Goal: Task Accomplishment & Management: Complete application form

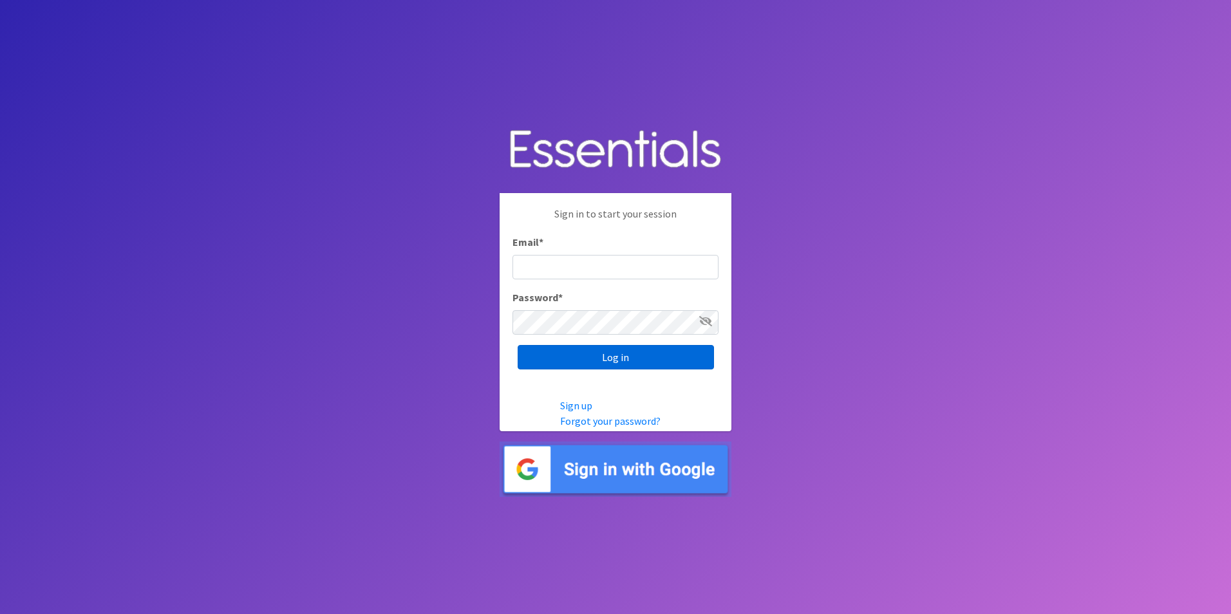
type input "Genherrc@gmail.com"
click at [638, 352] on input "Log in" at bounding box center [616, 357] width 196 height 24
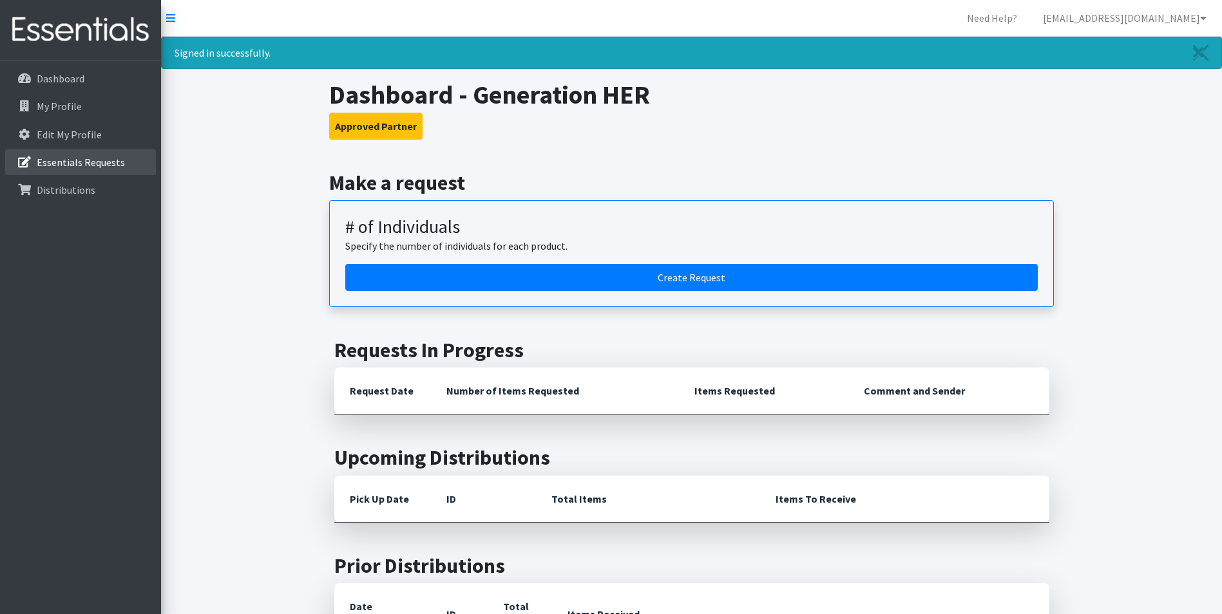
click at [73, 164] on p "Essentials Requests" at bounding box center [81, 162] width 88 height 13
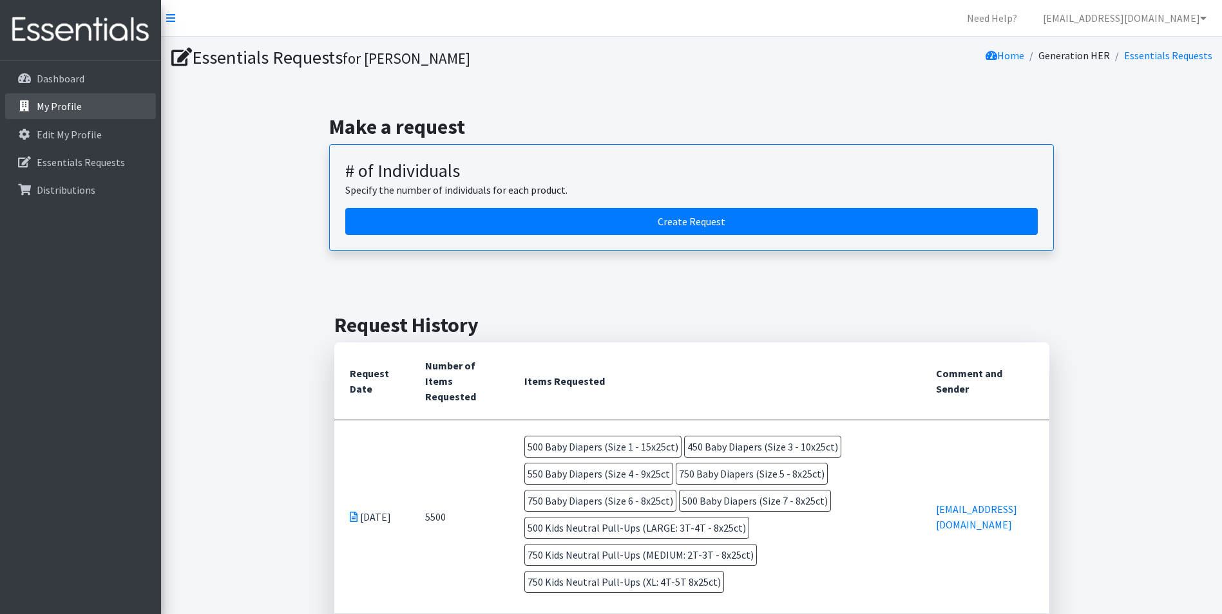
click at [63, 99] on link "My Profile" at bounding box center [80, 106] width 151 height 26
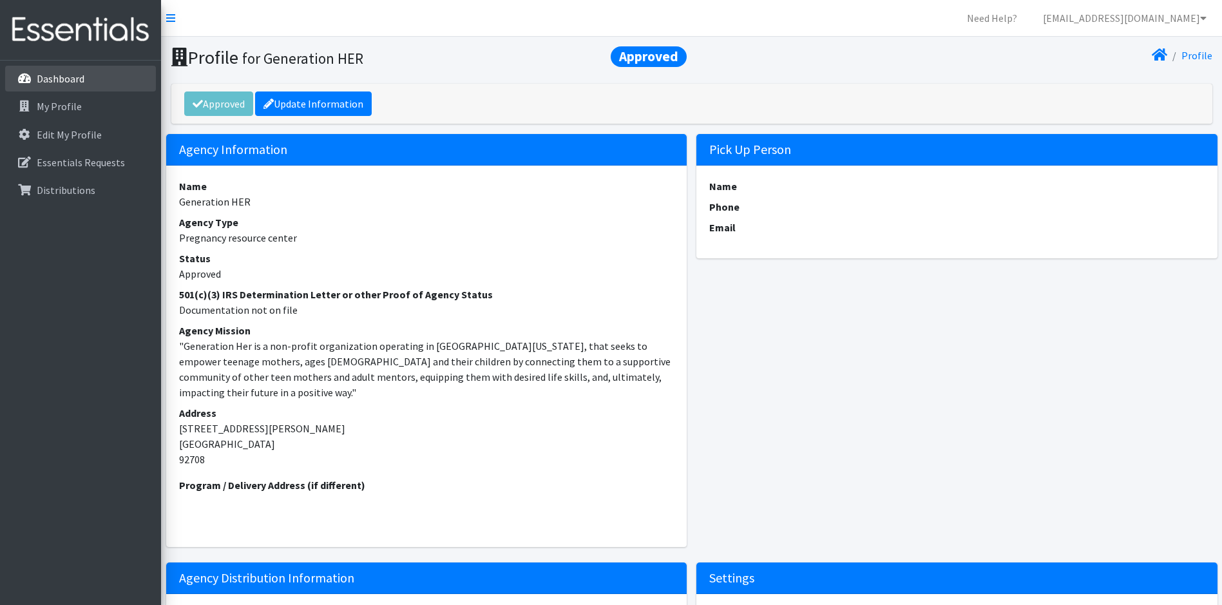
click at [64, 84] on p "Dashboard" at bounding box center [61, 78] width 48 height 13
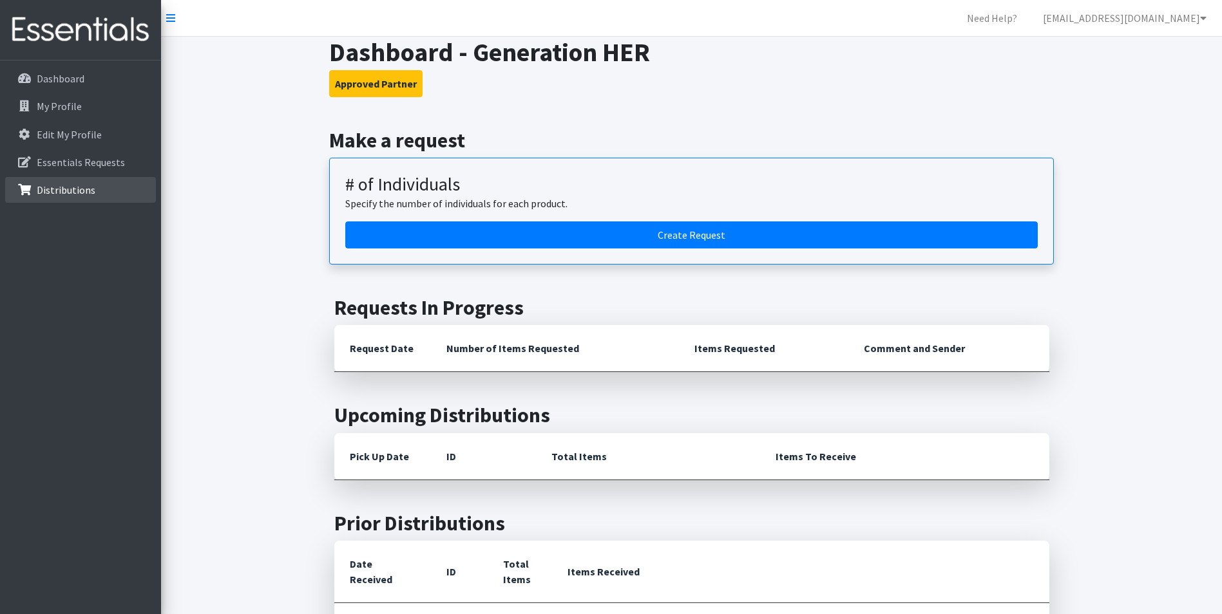
click at [82, 196] on link "Distributions" at bounding box center [80, 190] width 151 height 26
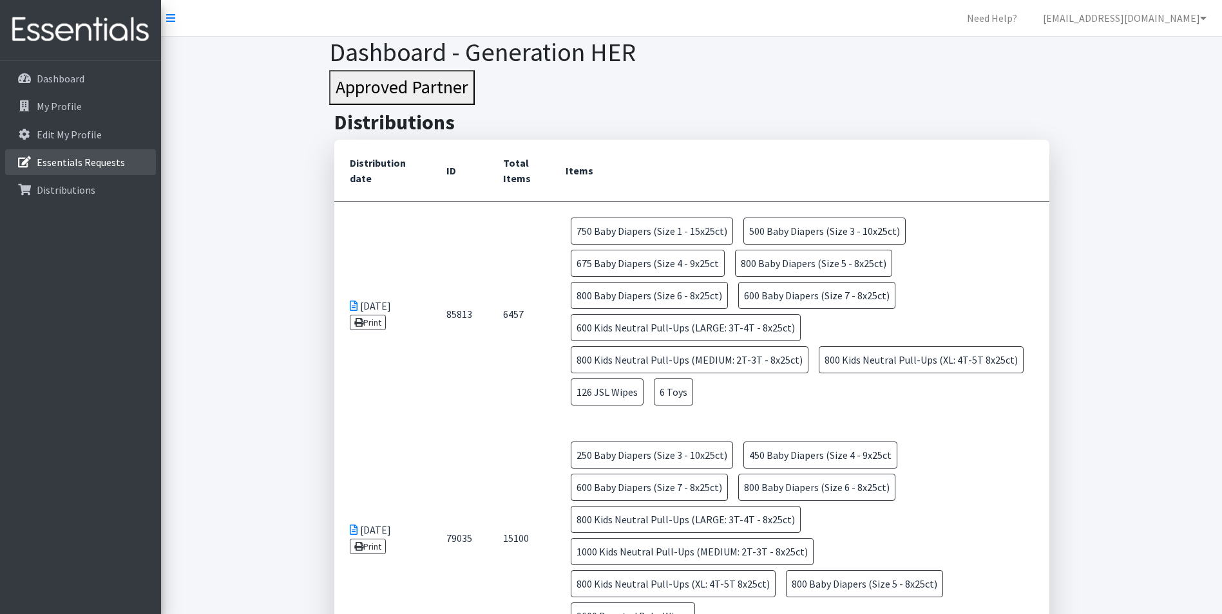
click at [66, 157] on p "Essentials Requests" at bounding box center [81, 162] width 88 height 13
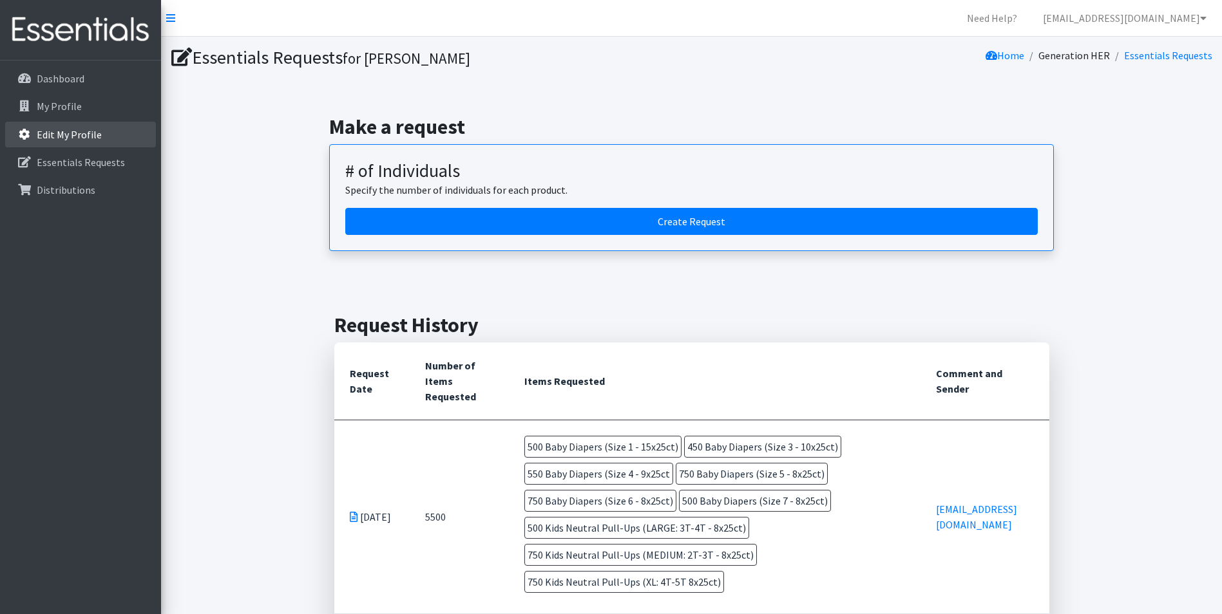
click at [61, 129] on p "Edit My Profile" at bounding box center [69, 134] width 65 height 13
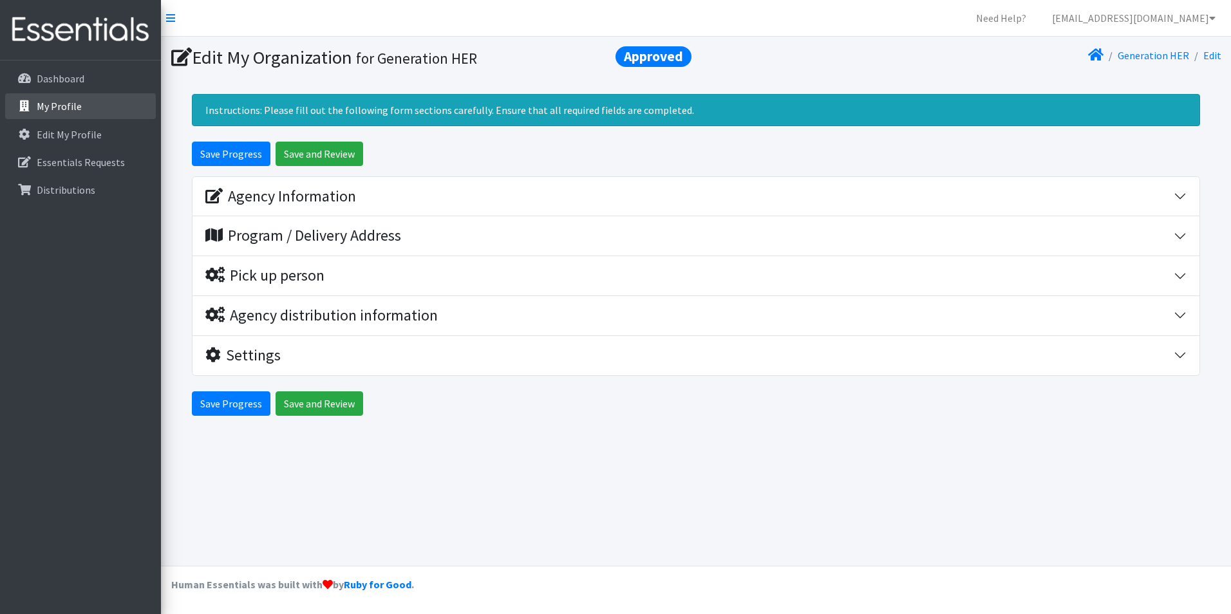
click at [68, 104] on p "My Profile" at bounding box center [59, 106] width 45 height 13
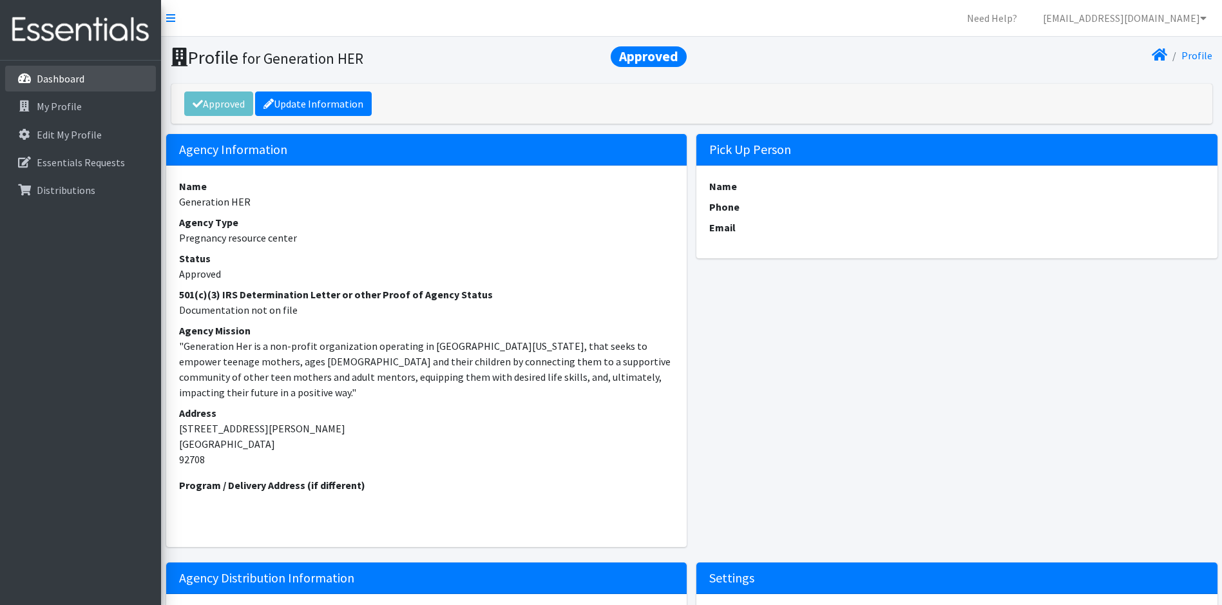
click at [66, 74] on p "Dashboard" at bounding box center [61, 78] width 48 height 13
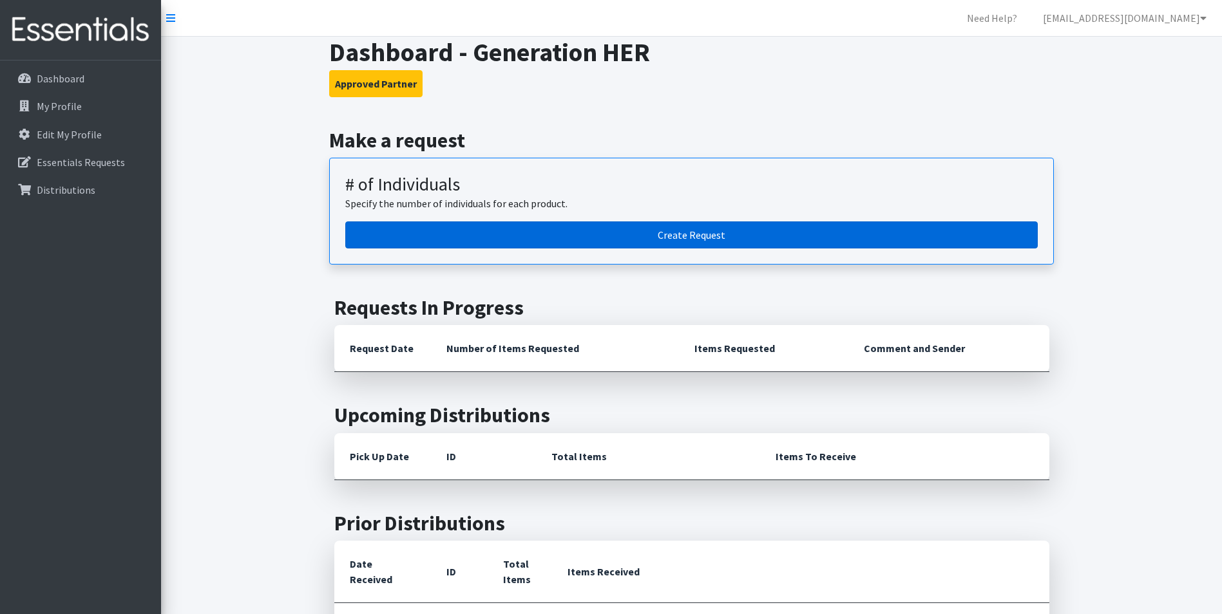
click at [692, 241] on link "Create Request" at bounding box center [691, 235] width 692 height 27
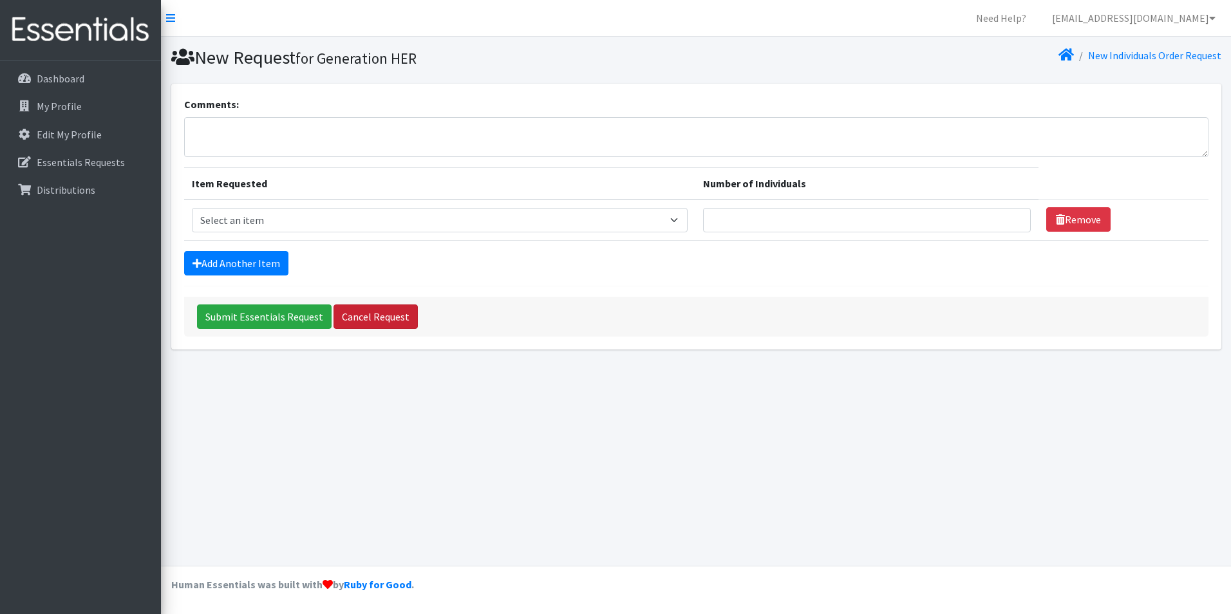
click at [366, 316] on link "Cancel Request" at bounding box center [376, 317] width 84 height 24
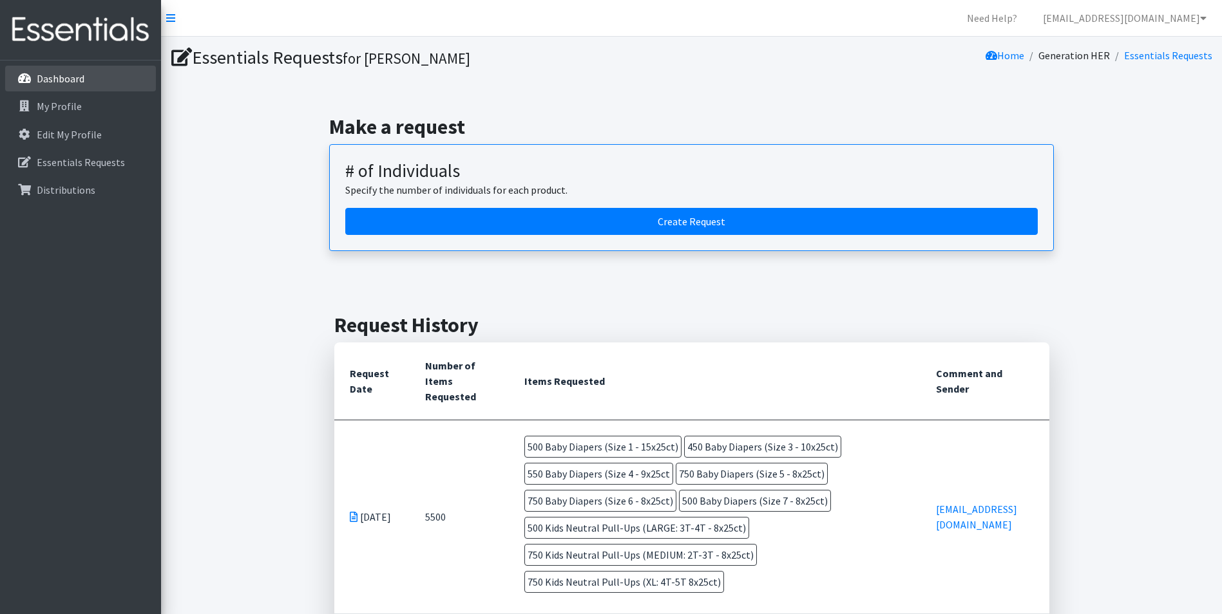
click at [92, 81] on link "Dashboard" at bounding box center [80, 79] width 151 height 26
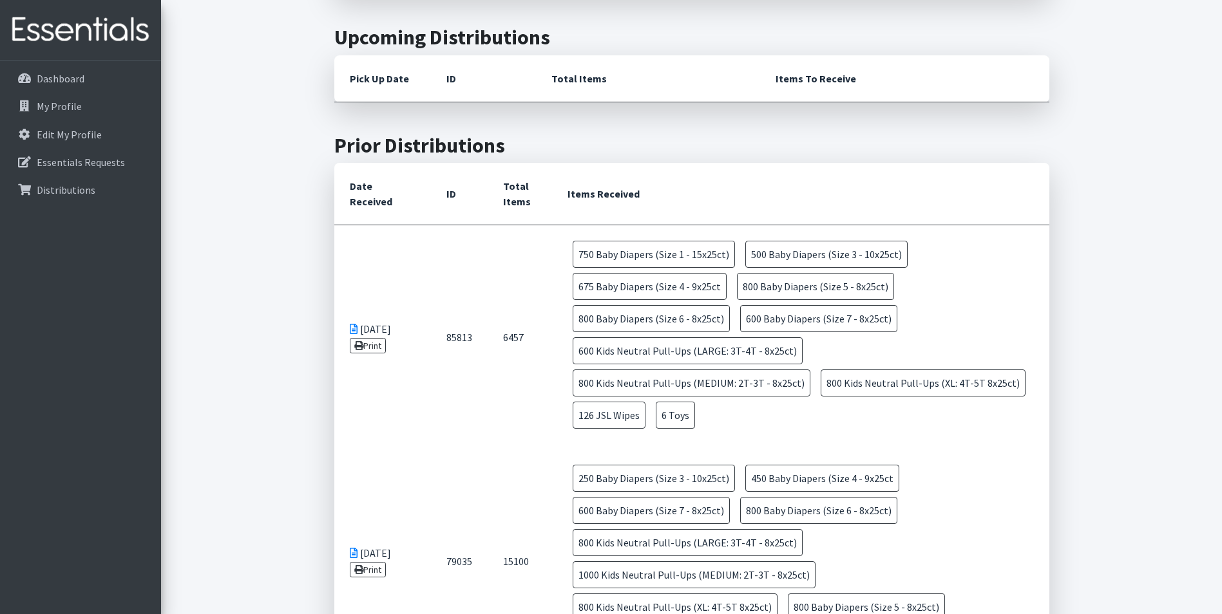
scroll to position [386, 0]
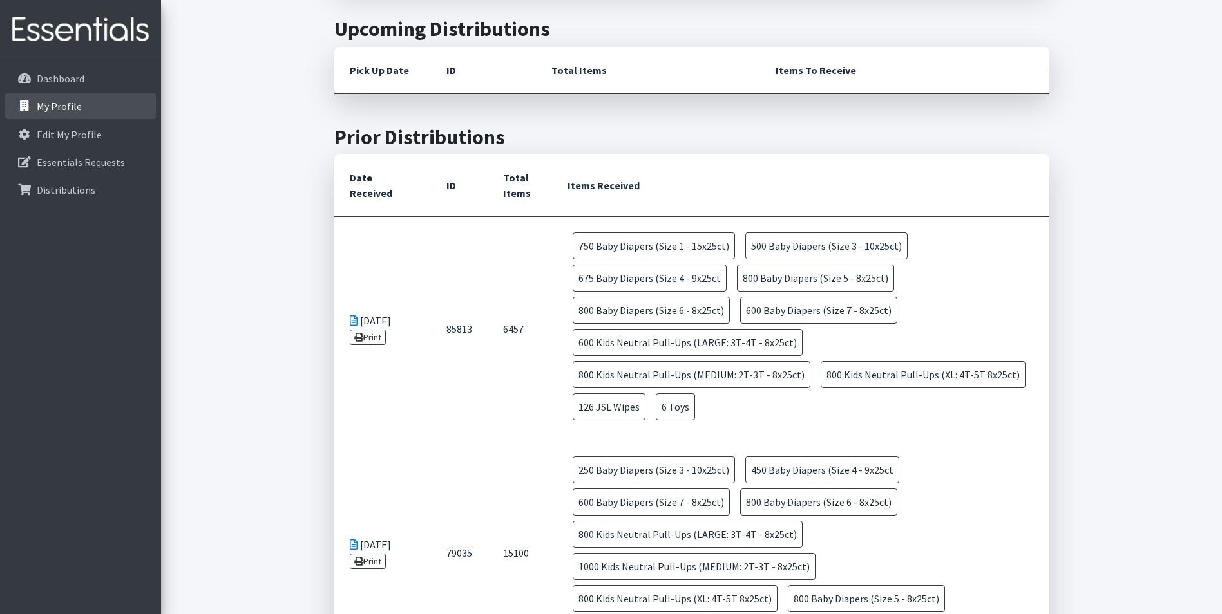
click at [89, 102] on link "My Profile" at bounding box center [80, 106] width 151 height 26
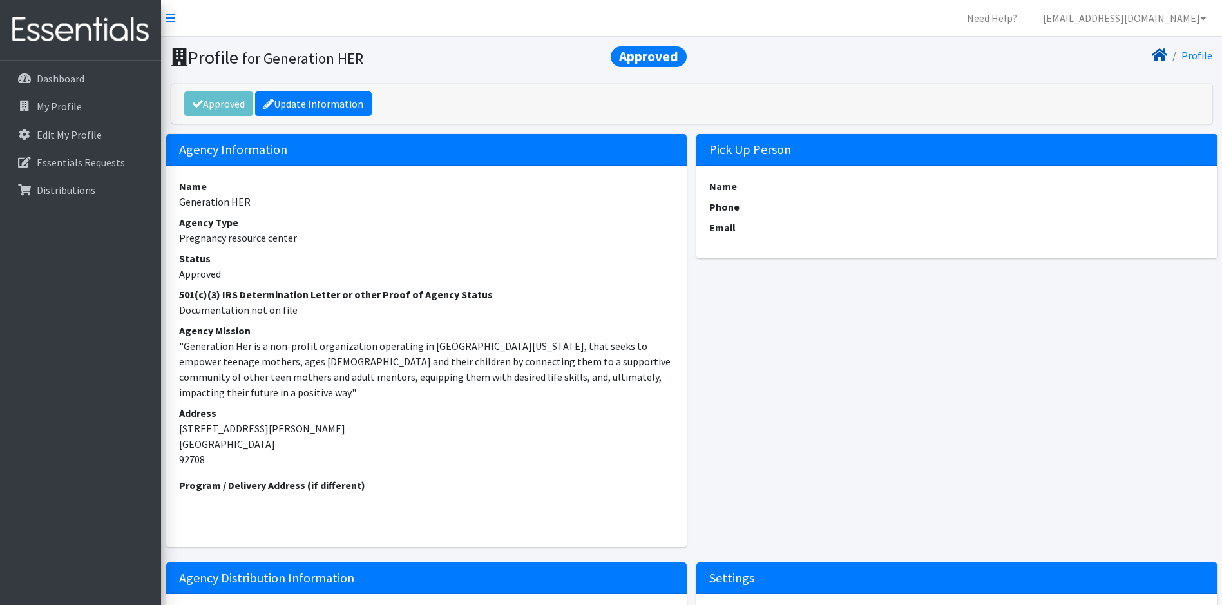
click at [1162, 56] on icon at bounding box center [1158, 55] width 15 height 10
